Goal: Task Accomplishment & Management: Manage account settings

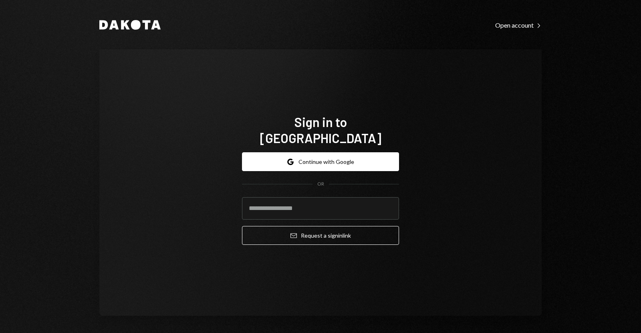
type input "**********"
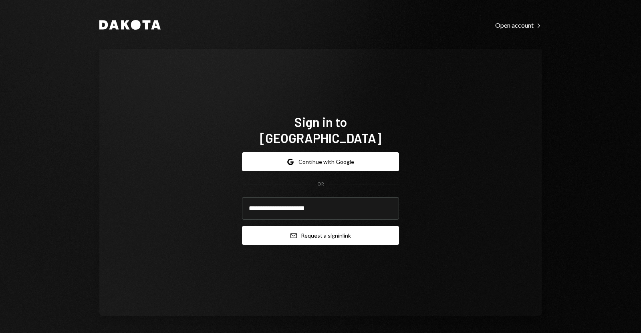
click at [306, 226] on button "Email Request a sign in link" at bounding box center [320, 235] width 157 height 19
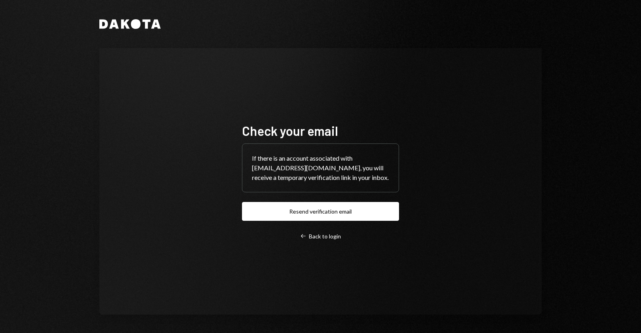
click at [87, 178] on div "Dakota Check your email If there is an account associated with chiefmonq@monoqu…" at bounding box center [320, 167] width 481 height 334
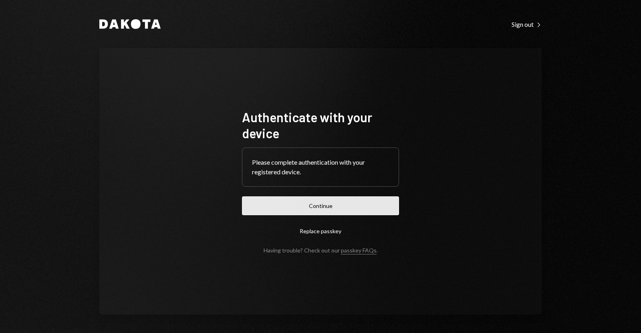
click at [284, 214] on button "Continue" at bounding box center [320, 205] width 157 height 19
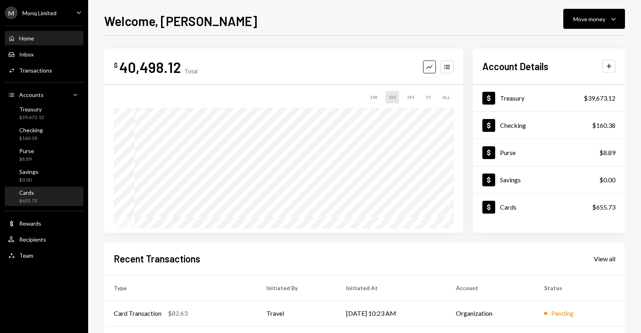
click at [33, 198] on div "$655.73" at bounding box center [28, 200] width 18 height 7
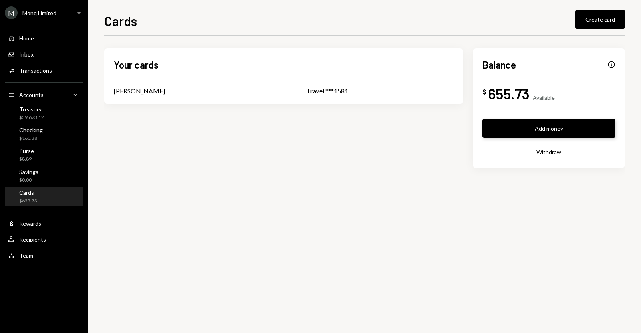
click at [543, 133] on button "Add money" at bounding box center [548, 128] width 133 height 19
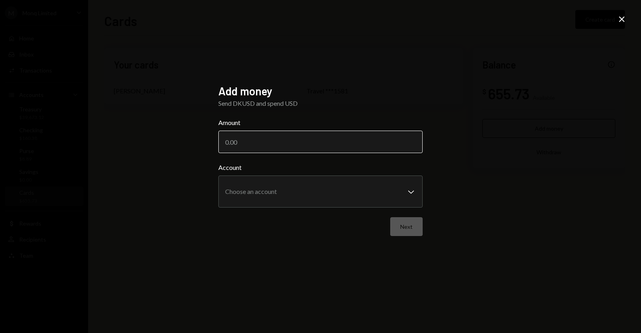
click at [350, 148] on input "Amount" at bounding box center [320, 142] width 204 height 22
type input "4000"
click at [409, 224] on button "Next" at bounding box center [406, 226] width 32 height 19
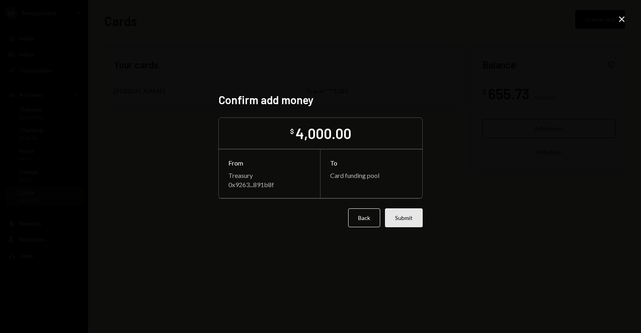
click at [411, 224] on button "Submit" at bounding box center [404, 217] width 38 height 19
